Goal: Task Accomplishment & Management: Use online tool/utility

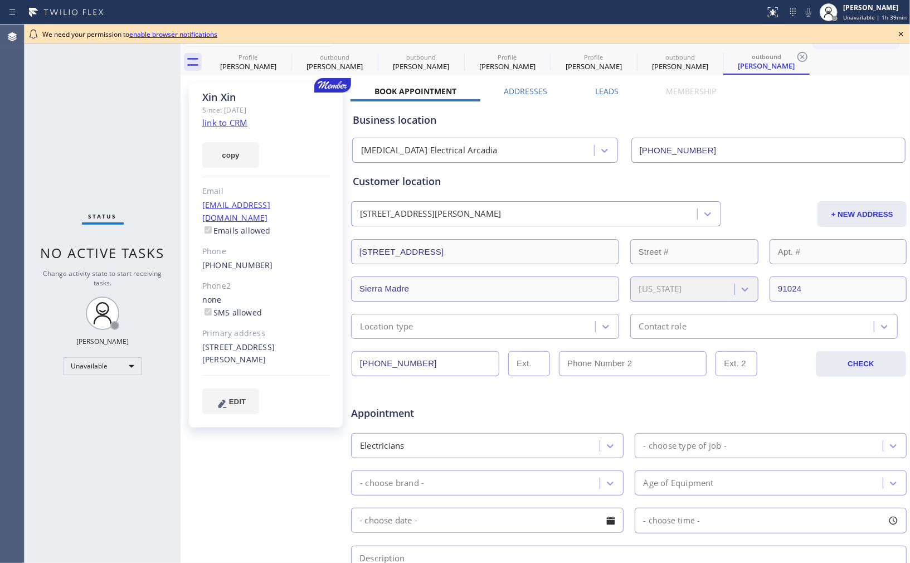
click at [899, 32] on icon at bounding box center [900, 33] width 13 height 13
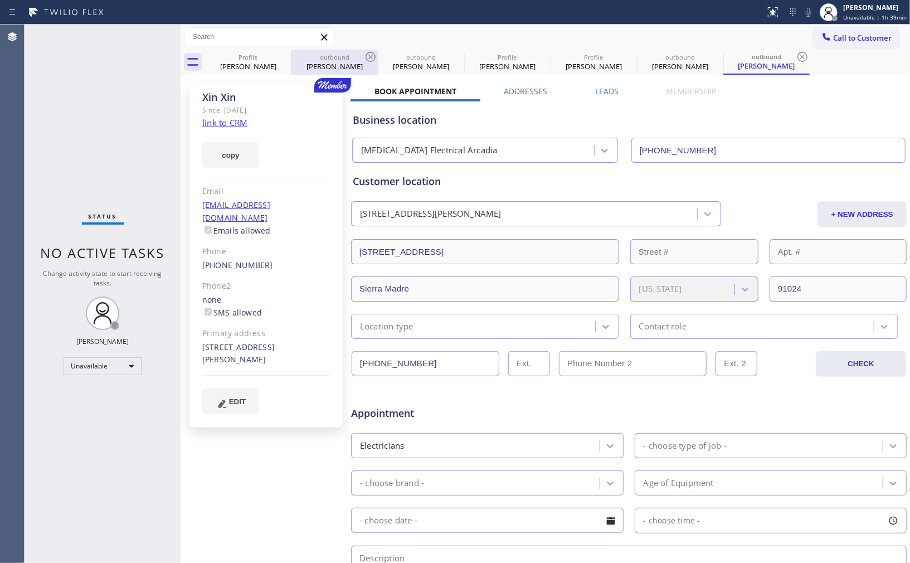
click at [325, 66] on div "[PERSON_NAME]" at bounding box center [334, 66] width 84 height 10
type input "[PHONE_NUMBER]"
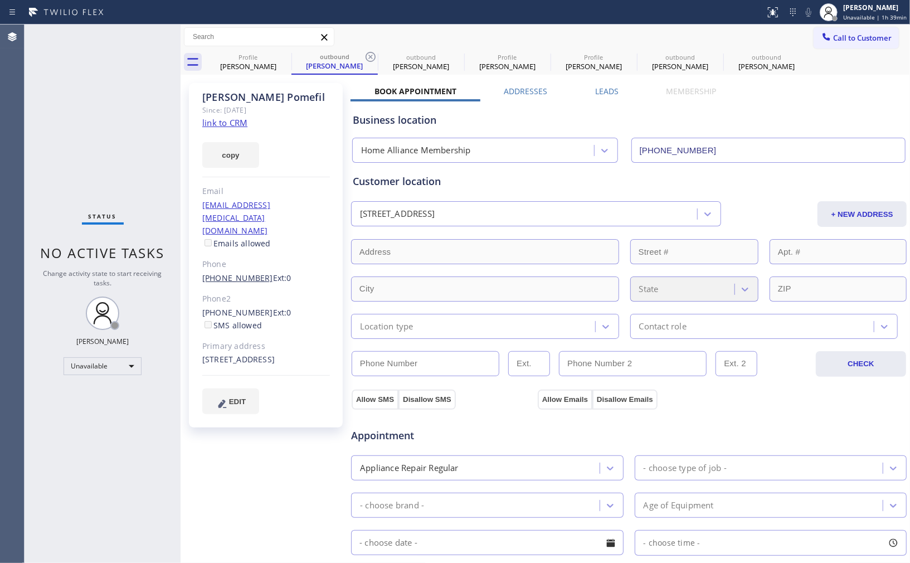
click at [240, 272] on link "[PHONE_NUMBER]" at bounding box center [237, 277] width 71 height 11
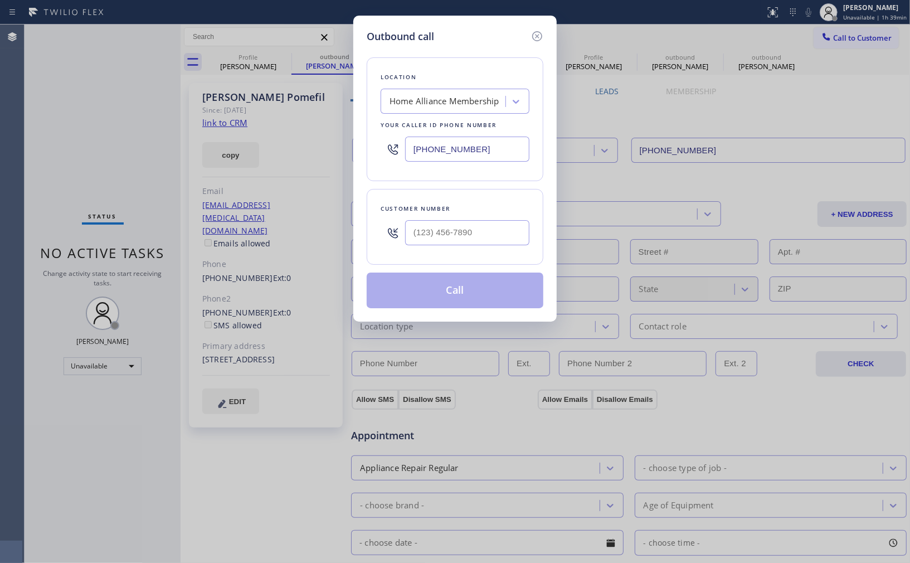
type input "[PHONE_NUMBER]"
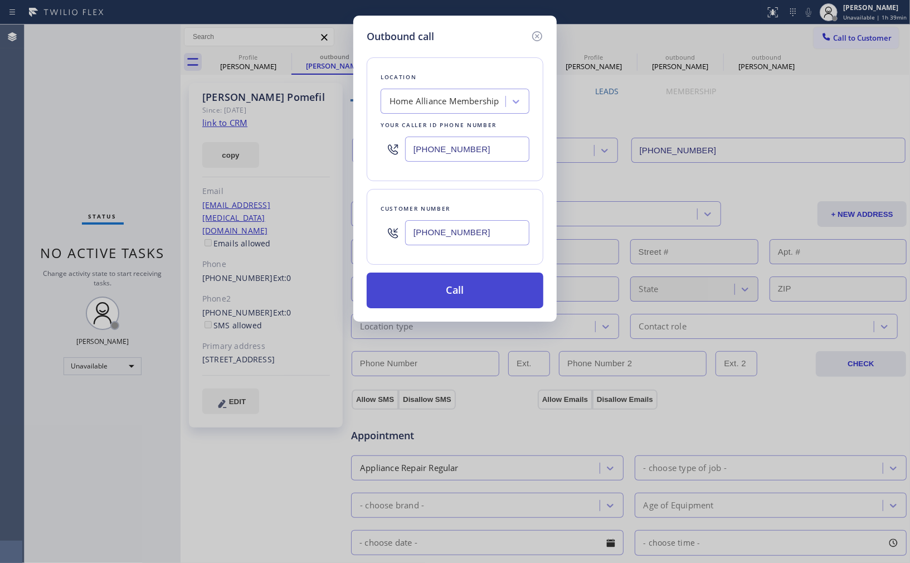
click at [468, 292] on button "Call" at bounding box center [455, 290] width 177 height 36
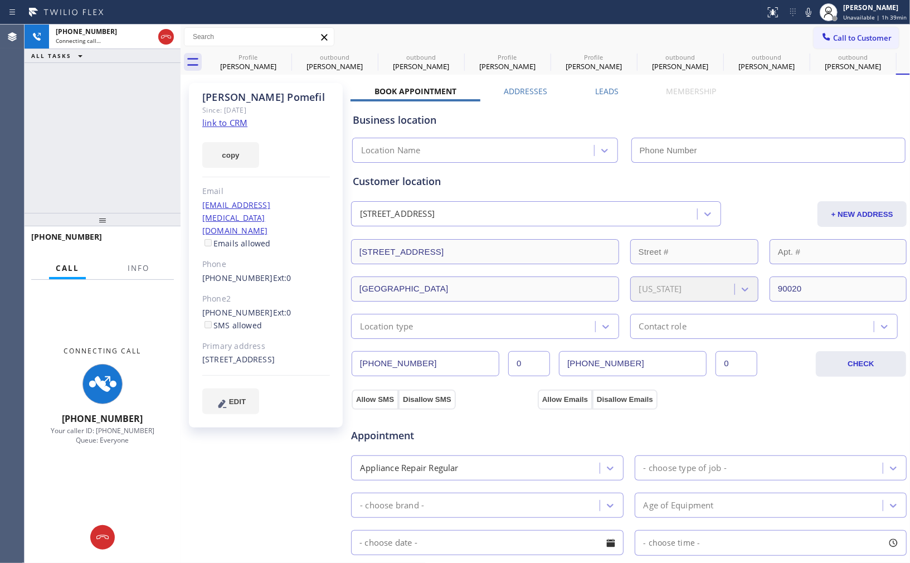
type input "[PHONE_NUMBER]"
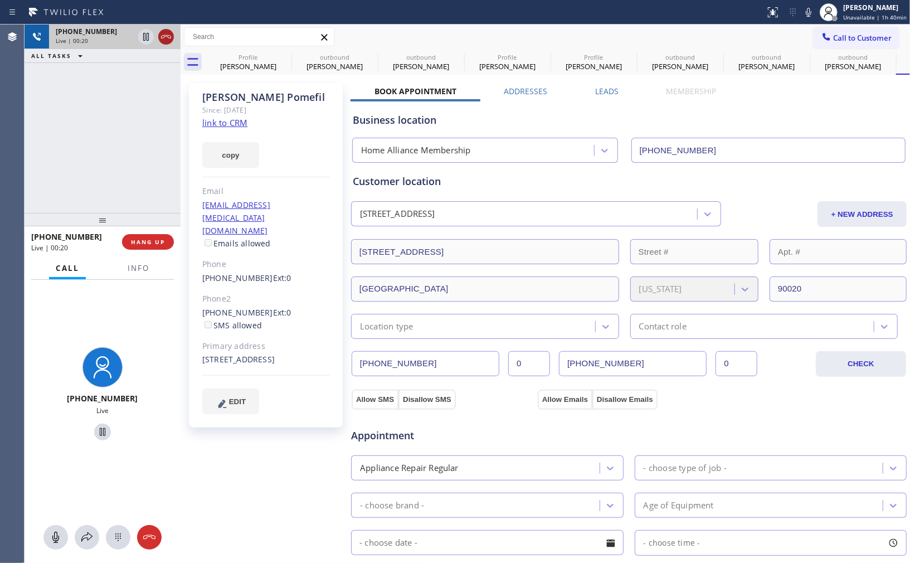
click at [168, 37] on icon at bounding box center [166, 36] width 10 height 3
click at [156, 149] on div "+12132508822 Live | 00:21 ALL TASKS ALL TASKS ACTIVE TASKS TASKS IN WRAP UP" at bounding box center [103, 119] width 156 height 188
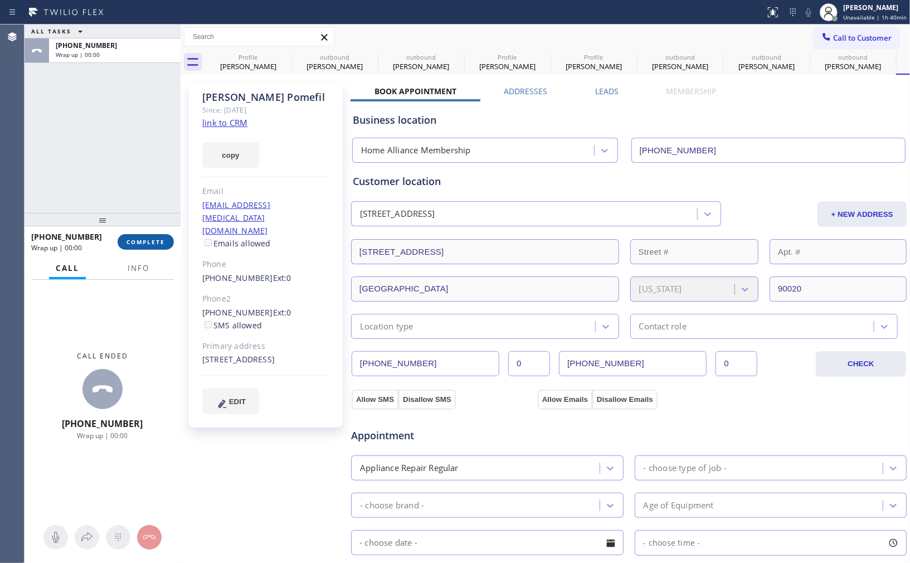
click at [154, 238] on span "COMPLETE" at bounding box center [145, 242] width 38 height 8
click at [149, 154] on div "ALL TASKS ALL TASKS ACTIVE TASKS TASKS IN WRAP UP +12132508822 Wrap up | 00:00" at bounding box center [103, 119] width 156 height 188
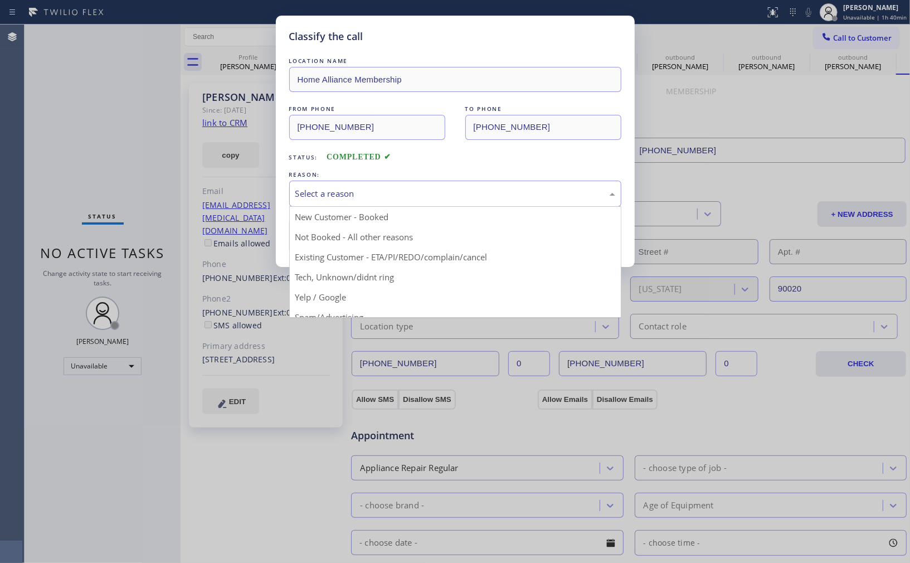
click at [362, 204] on div "Select a reason" at bounding box center [455, 193] width 332 height 26
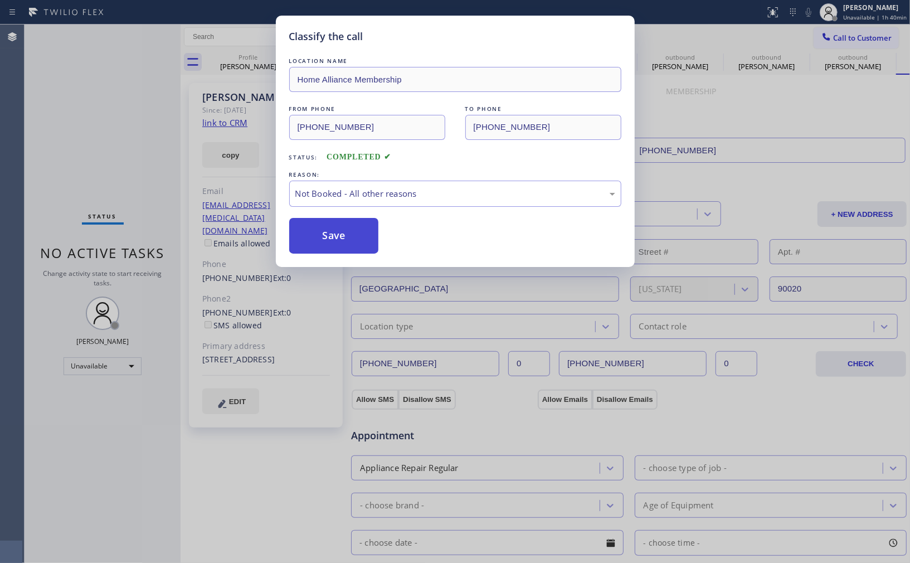
click at [355, 237] on button "Save" at bounding box center [334, 236] width 90 height 36
click at [99, 165] on div "Classify the call LOCATION NAME Home Alliance Membership FROM PHONE (855) 946-3…" at bounding box center [455, 281] width 910 height 563
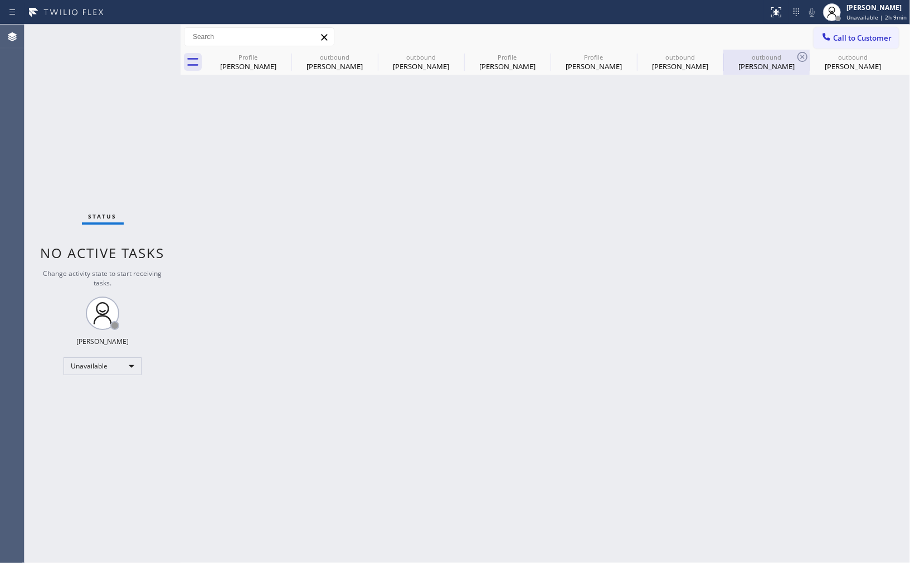
click at [749, 61] on div "[PERSON_NAME]" at bounding box center [766, 66] width 84 height 10
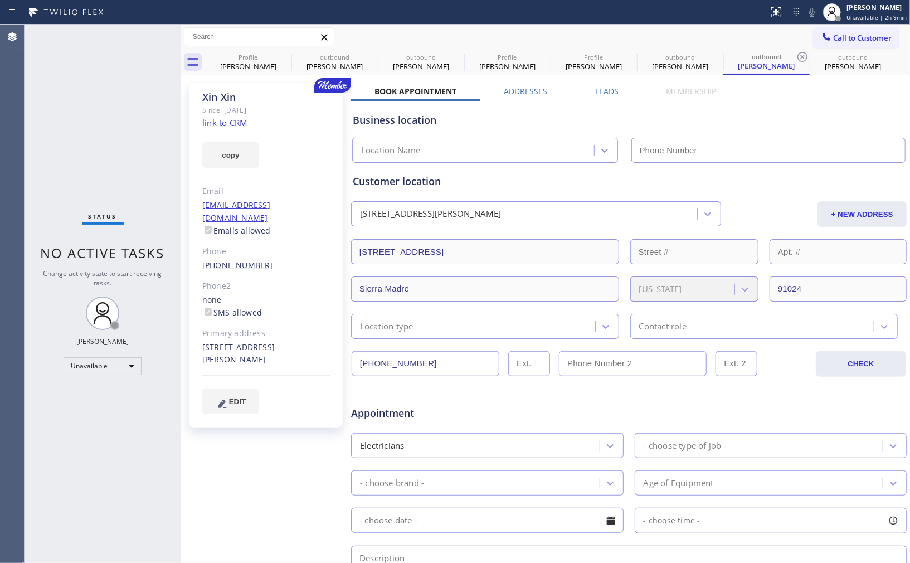
click at [237, 260] on link "[PHONE_NUMBER]" at bounding box center [237, 265] width 71 height 11
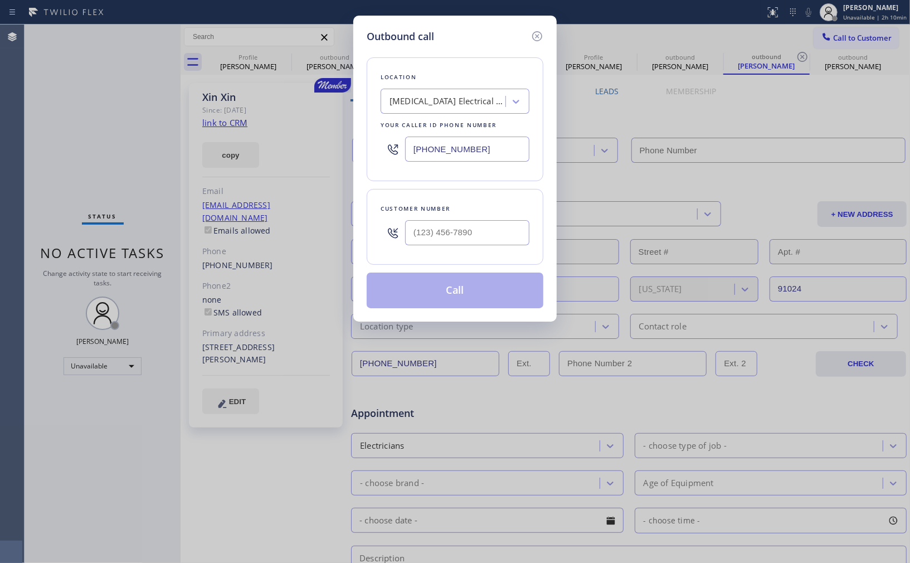
type input "[PHONE_NUMBER]"
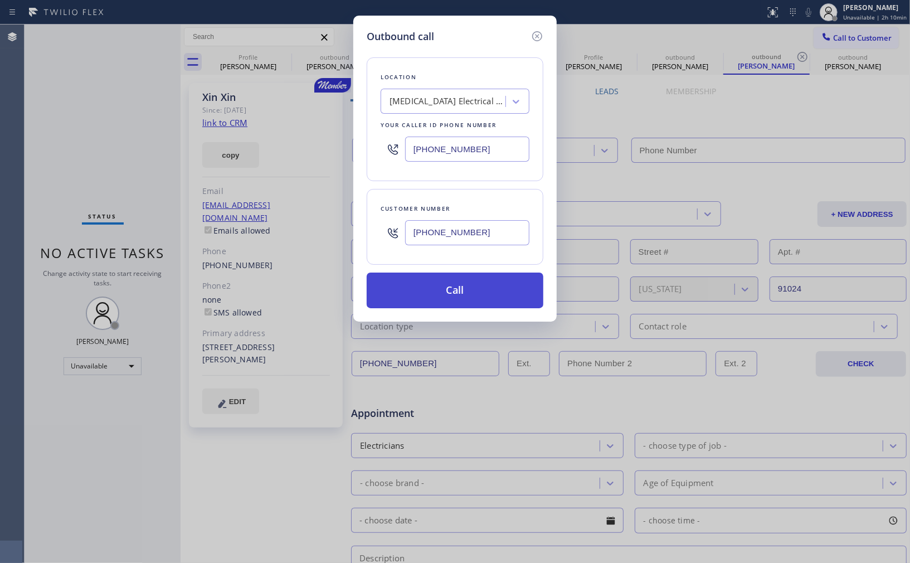
click at [469, 288] on button "Call" at bounding box center [455, 290] width 177 height 36
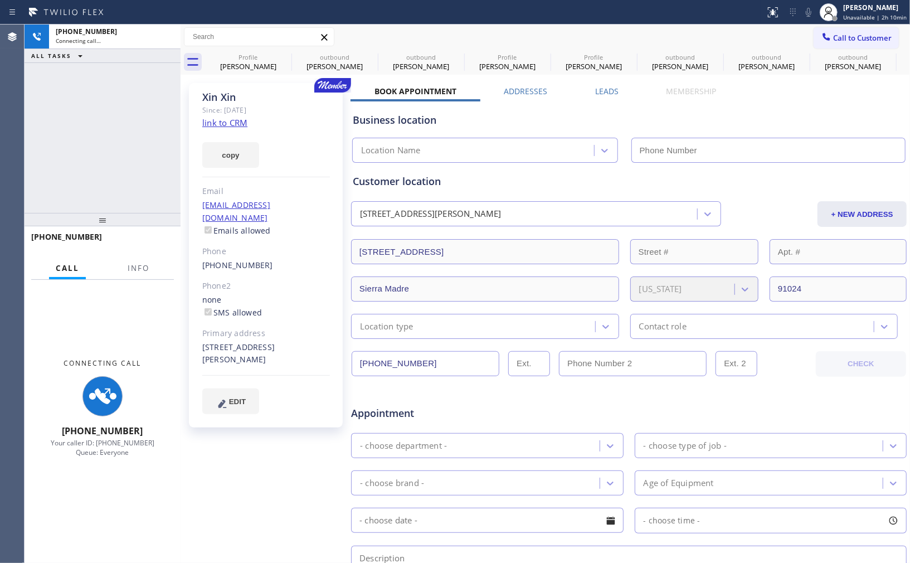
type input "[PHONE_NUMBER]"
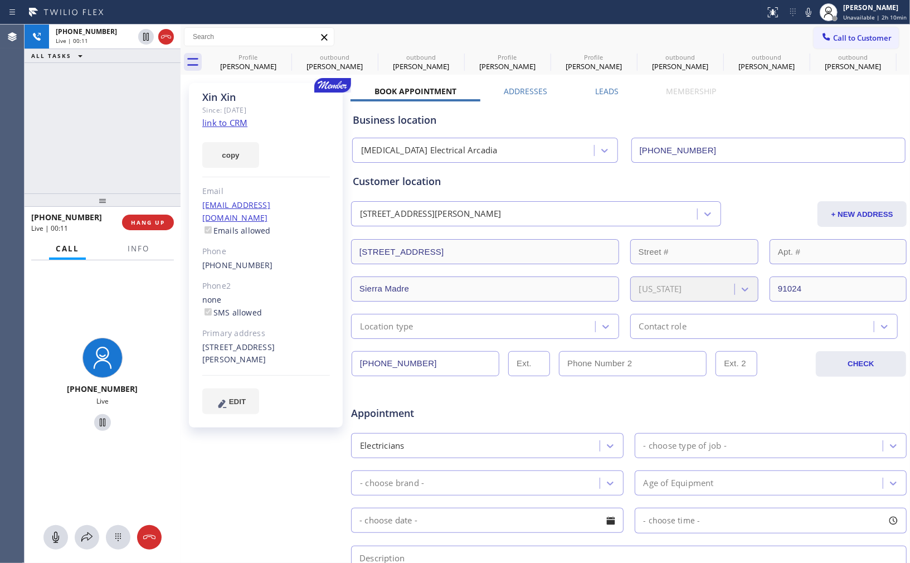
drag, startPoint x: 101, startPoint y: 224, endPoint x: 99, endPoint y: 204, distance: 19.6
click at [99, 204] on div at bounding box center [103, 199] width 156 height 13
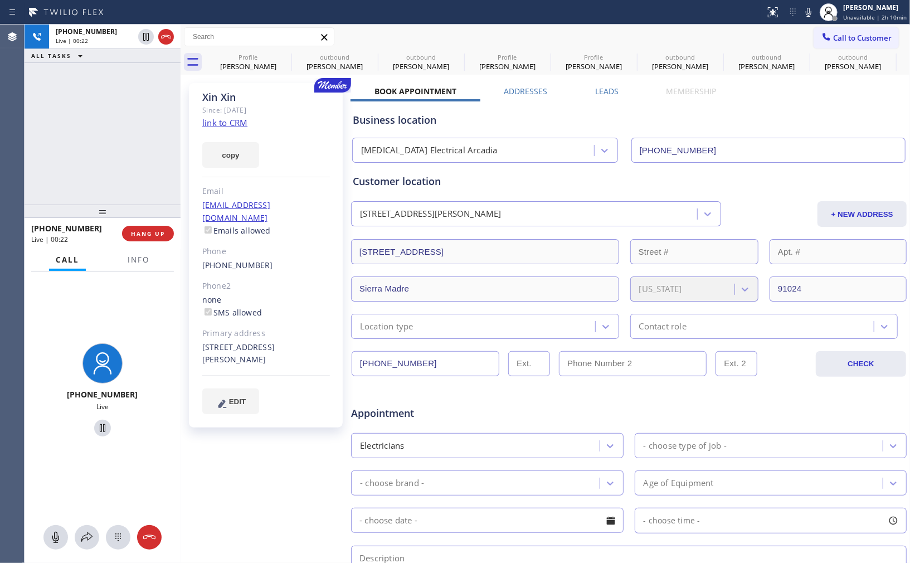
drag, startPoint x: 104, startPoint y: 203, endPoint x: 99, endPoint y: 214, distance: 12.0
click at [99, 214] on div at bounding box center [103, 210] width 156 height 13
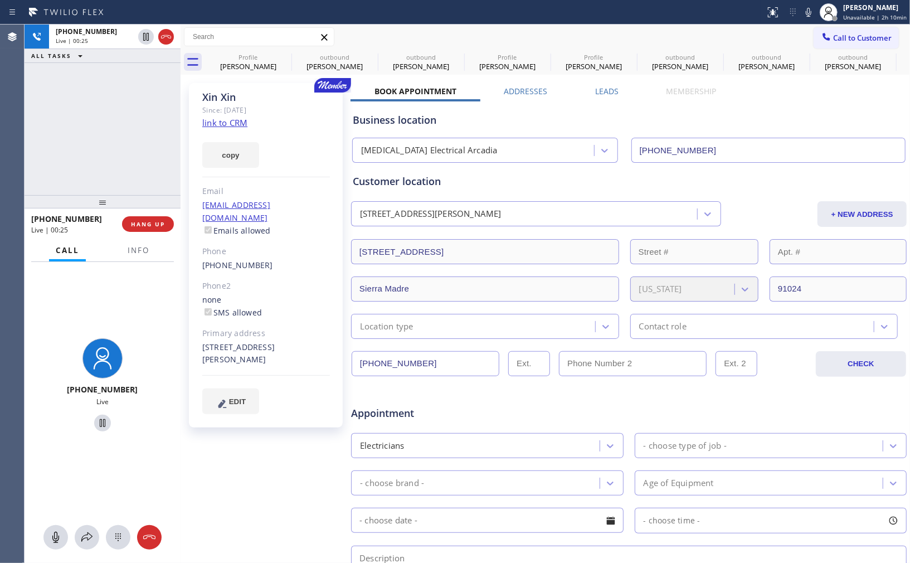
drag, startPoint x: 104, startPoint y: 211, endPoint x: 108, endPoint y: 201, distance: 10.5
click at [108, 201] on div at bounding box center [103, 201] width 156 height 13
click at [120, 138] on div "+13234566613 Live | 00:25 ALL TASKS ALL TASKS ACTIVE TASKS TASKS IN WRAP UP" at bounding box center [103, 110] width 156 height 170
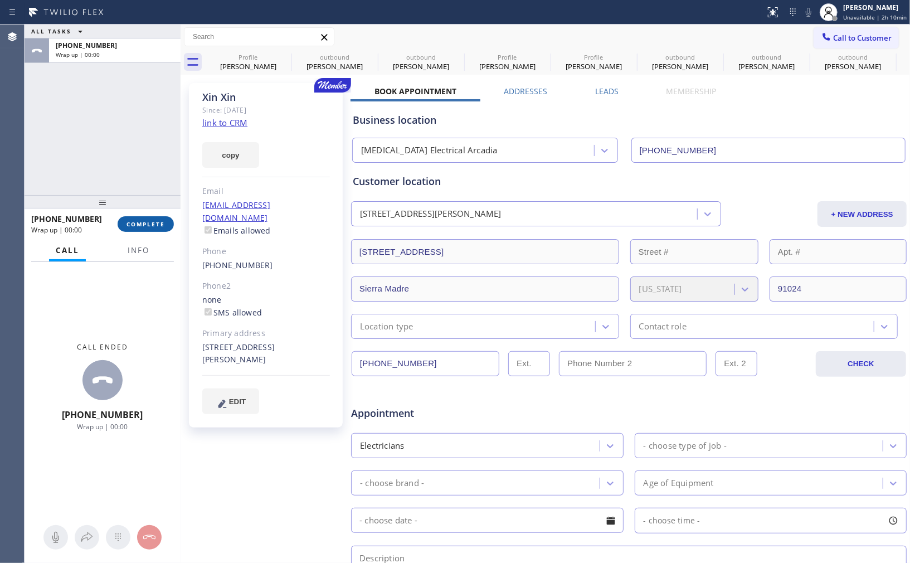
click at [153, 222] on span "COMPLETE" at bounding box center [145, 224] width 38 height 8
click at [129, 145] on div "ALL TASKS ALL TASKS ACTIVE TASKS TASKS IN WRAP UP +13234566613 Wrap up | 00:00" at bounding box center [103, 110] width 156 height 170
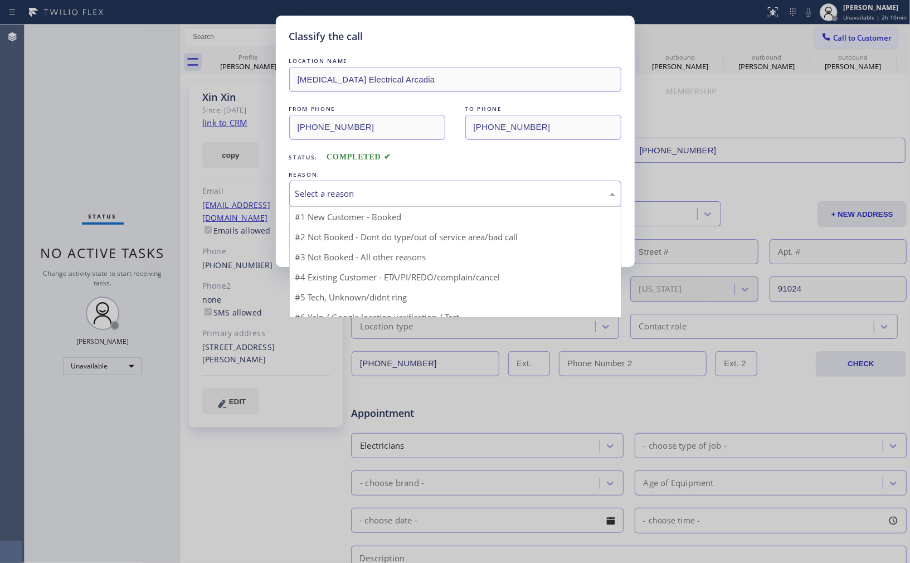
click at [435, 192] on div "Select a reason" at bounding box center [455, 193] width 320 height 13
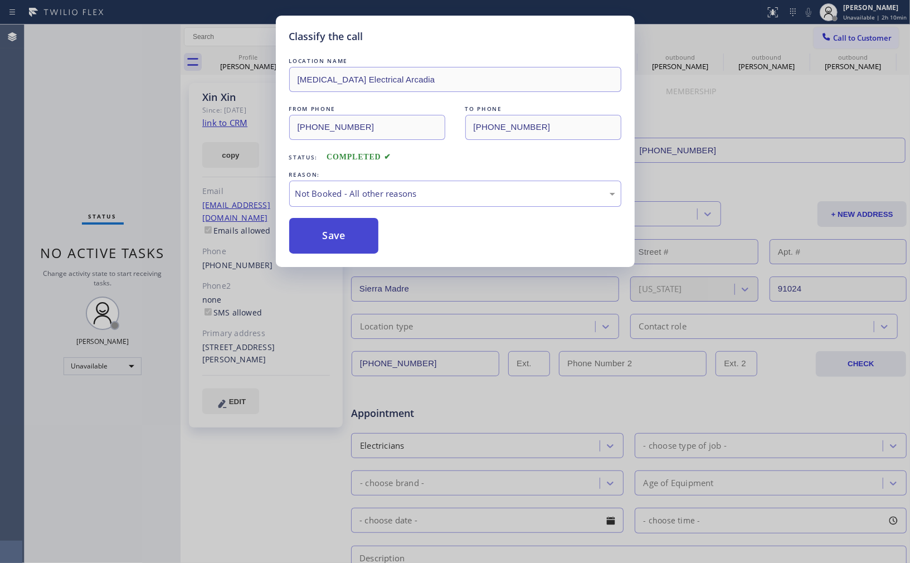
click at [329, 237] on button "Save" at bounding box center [334, 236] width 90 height 36
